Goal: Check status: Check status

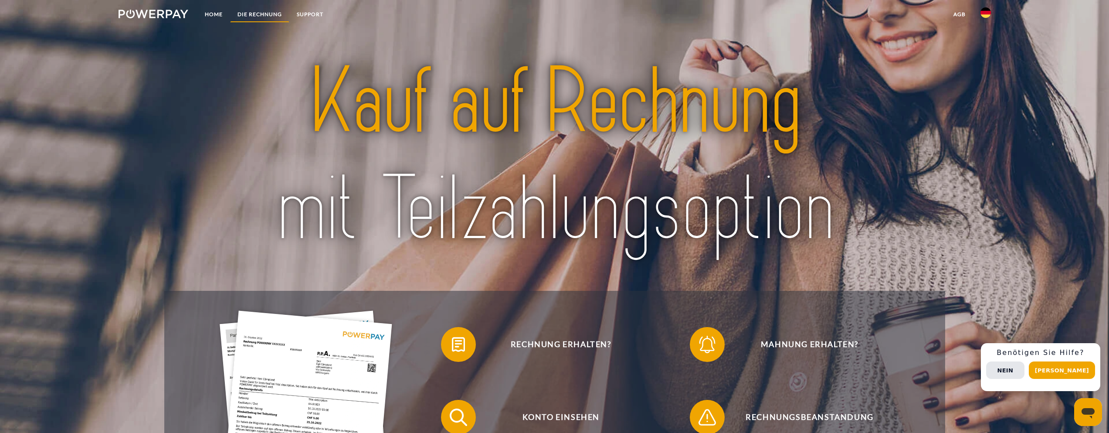
click at [245, 10] on link "DIE RECHNUNG" at bounding box center [259, 15] width 59 height 16
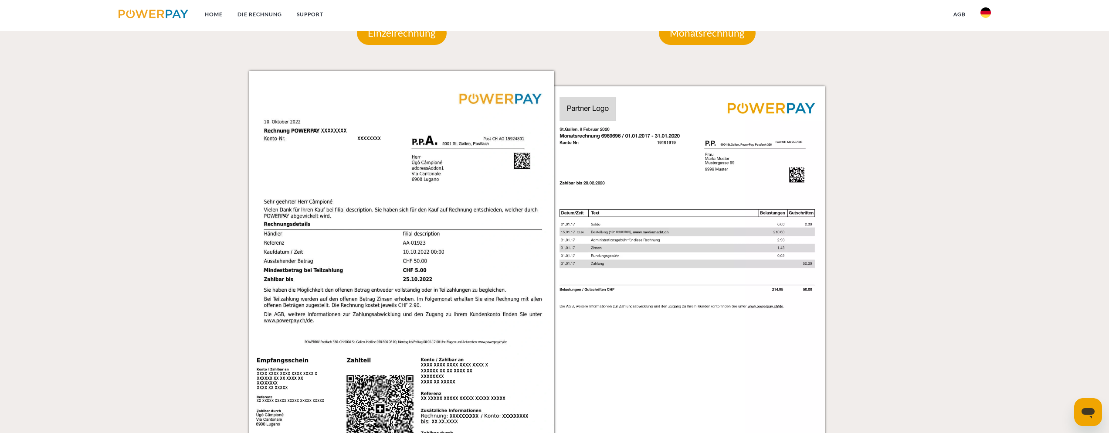
scroll to position [827, 0]
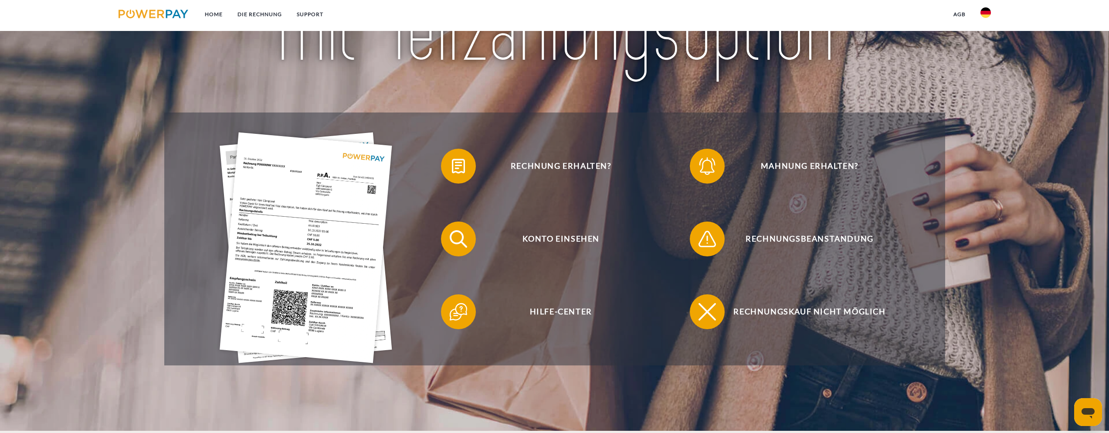
scroll to position [218, 0]
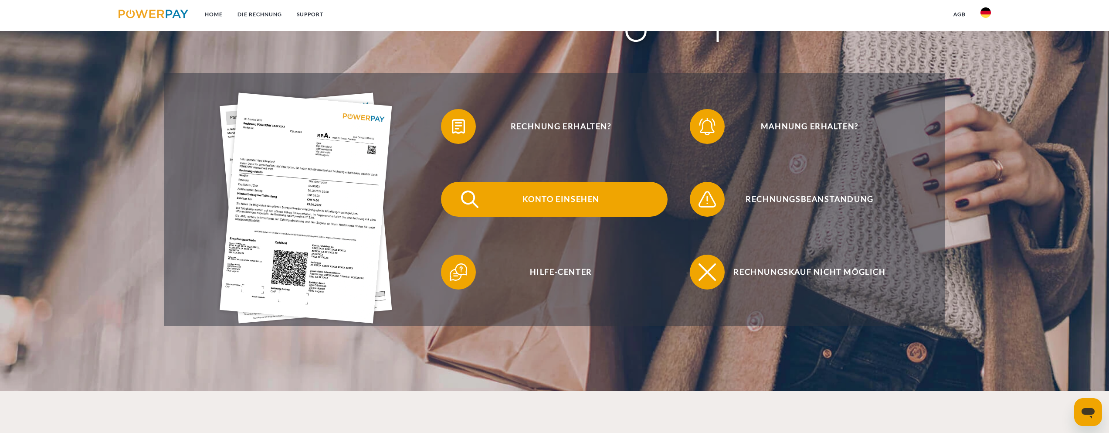
click at [581, 200] on span "Konto einsehen" at bounding box center [561, 199] width 214 height 35
